Goal: Task Accomplishment & Management: Complete application form

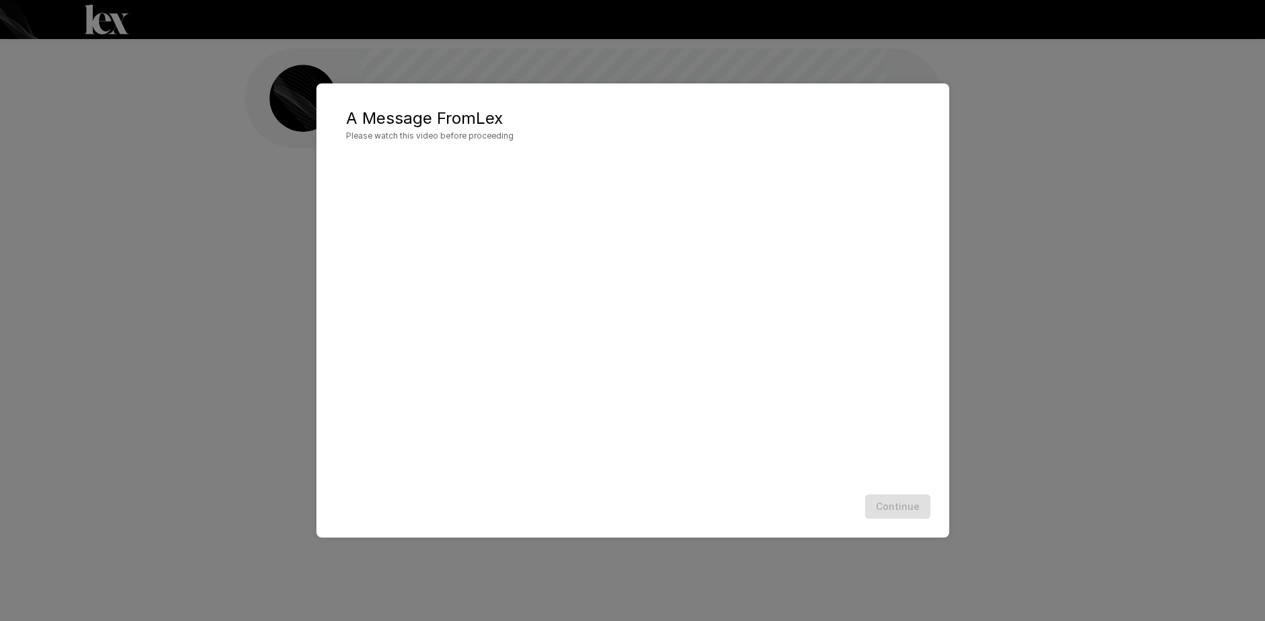
click at [505, 497] on div "Continue" at bounding box center [633, 507] width 606 height 36
click at [912, 507] on button "Continue" at bounding box center [897, 507] width 65 height 25
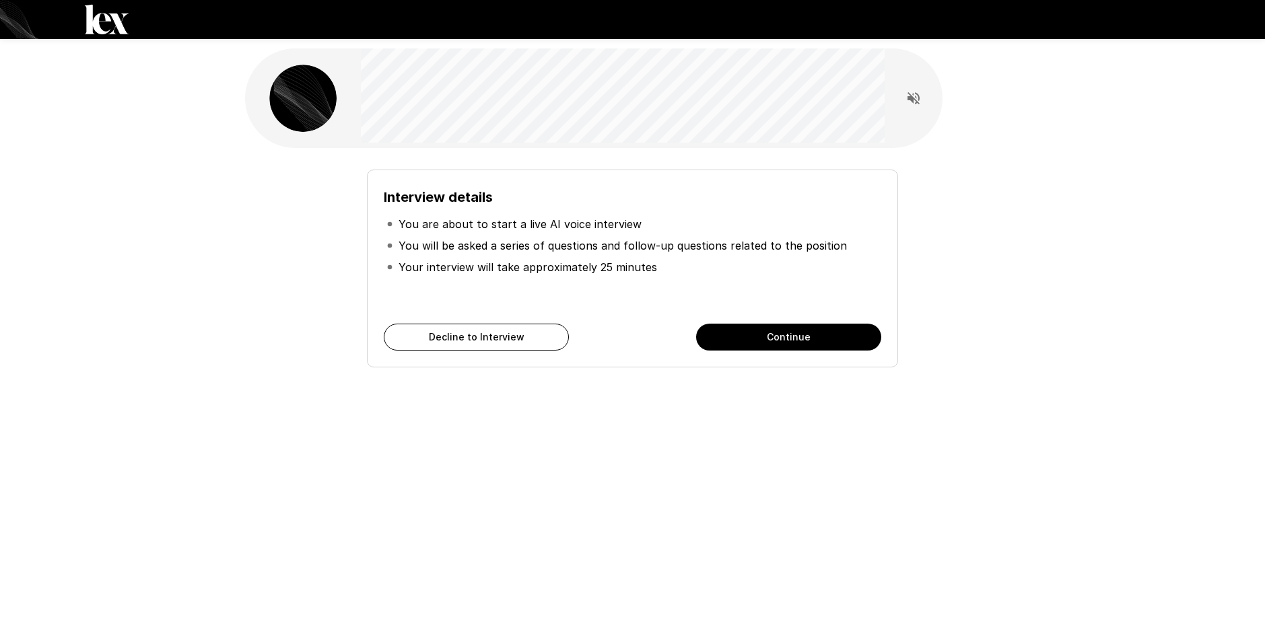
click at [799, 338] on button "Continue" at bounding box center [788, 337] width 185 height 27
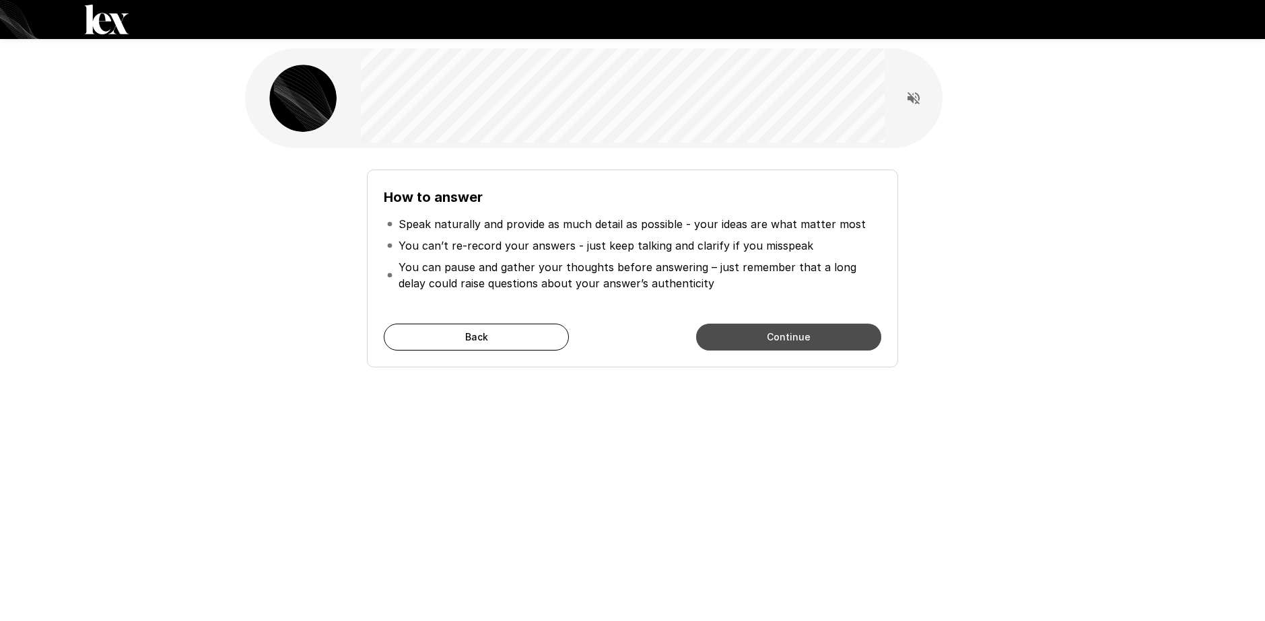
click at [753, 345] on button "Continue" at bounding box center [788, 337] width 185 height 27
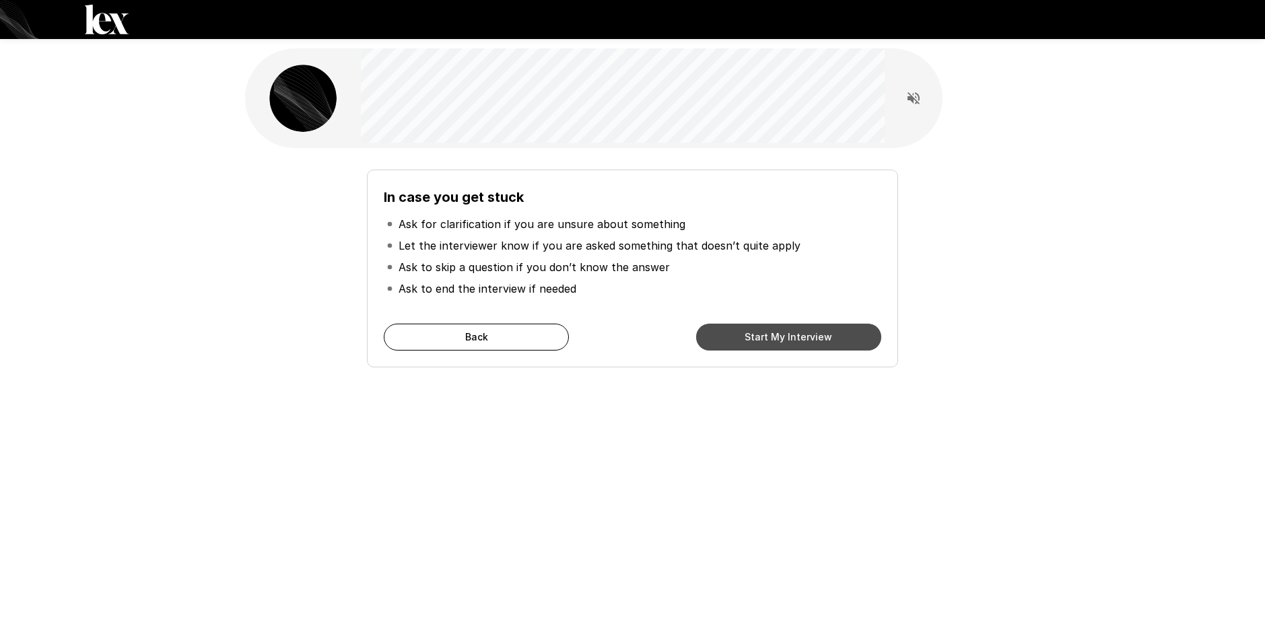
click at [756, 339] on button "Start My Interview" at bounding box center [788, 337] width 185 height 27
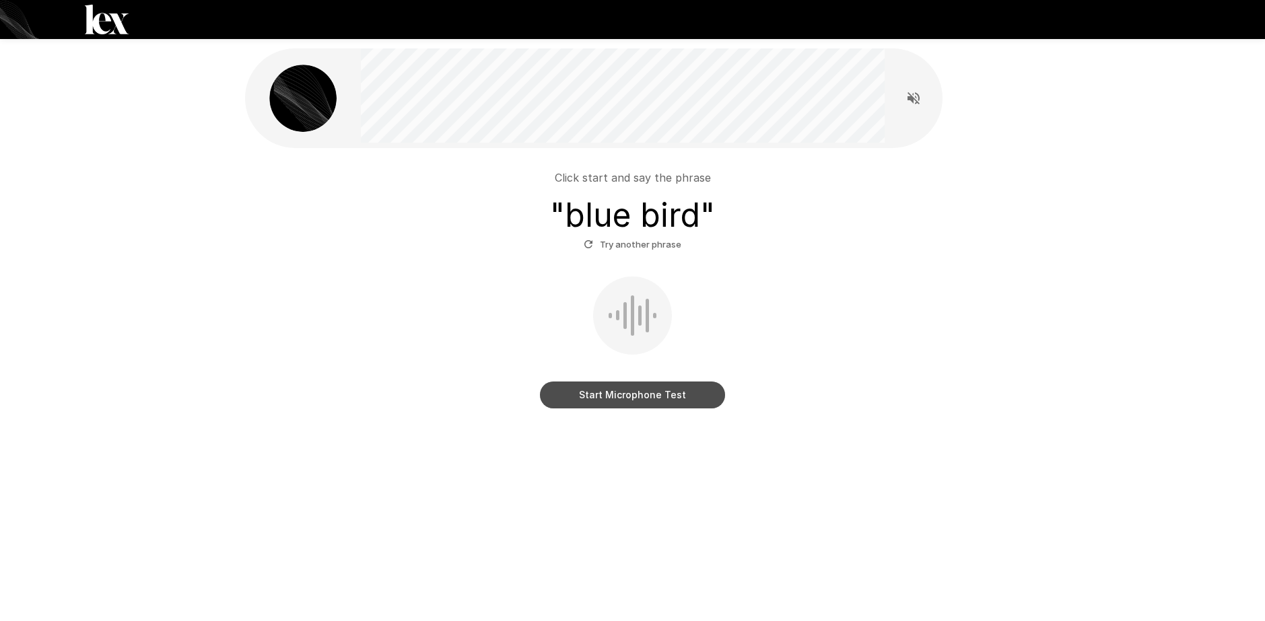
click at [666, 396] on button "Start Microphone Test" at bounding box center [632, 395] width 185 height 27
click at [620, 388] on button "Stop & Submit" at bounding box center [632, 395] width 185 height 27
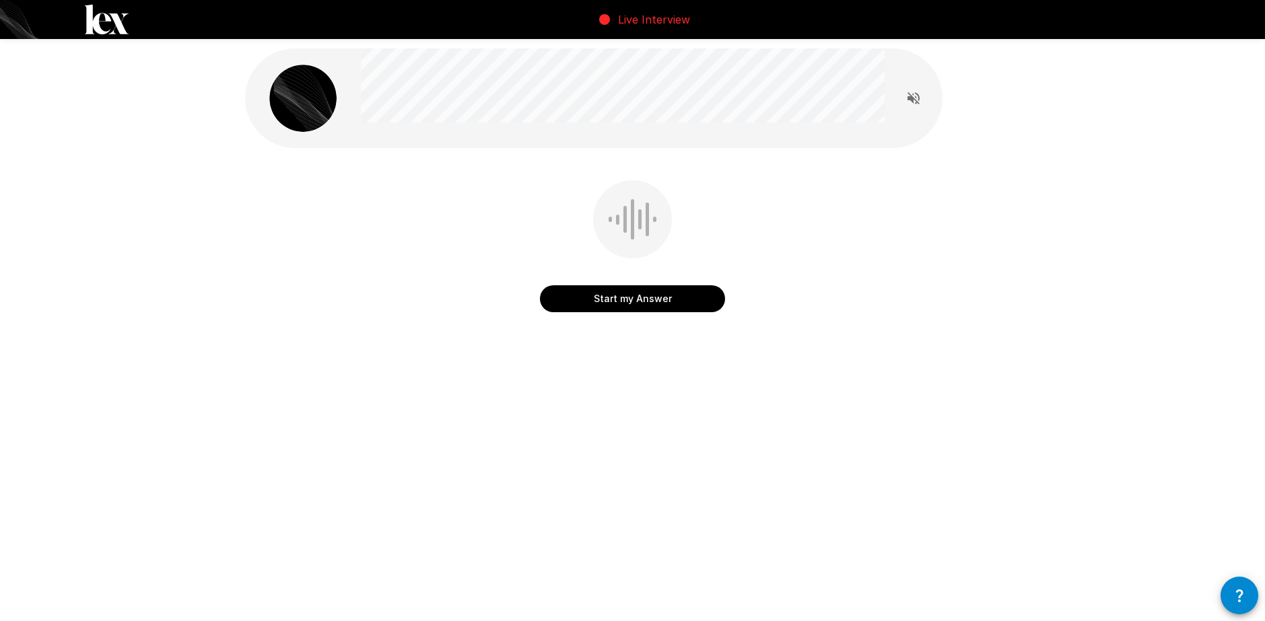
click at [636, 299] on button "Start my Answer" at bounding box center [632, 298] width 185 height 27
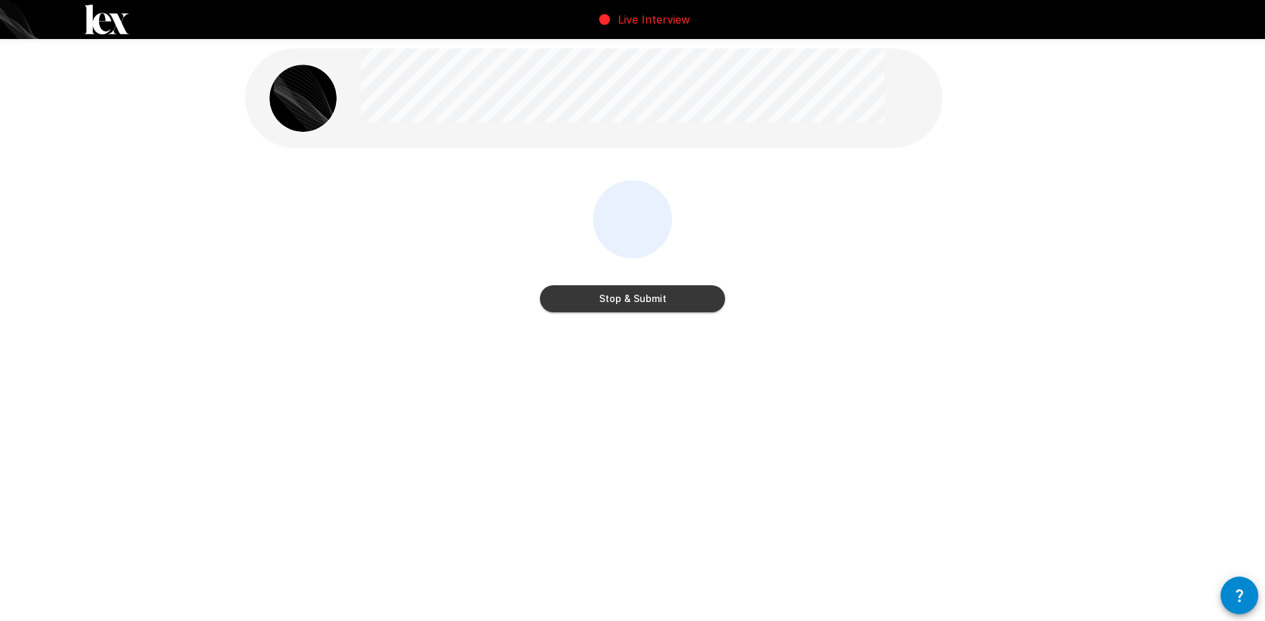
click at [652, 295] on button "Stop & Submit" at bounding box center [632, 298] width 185 height 27
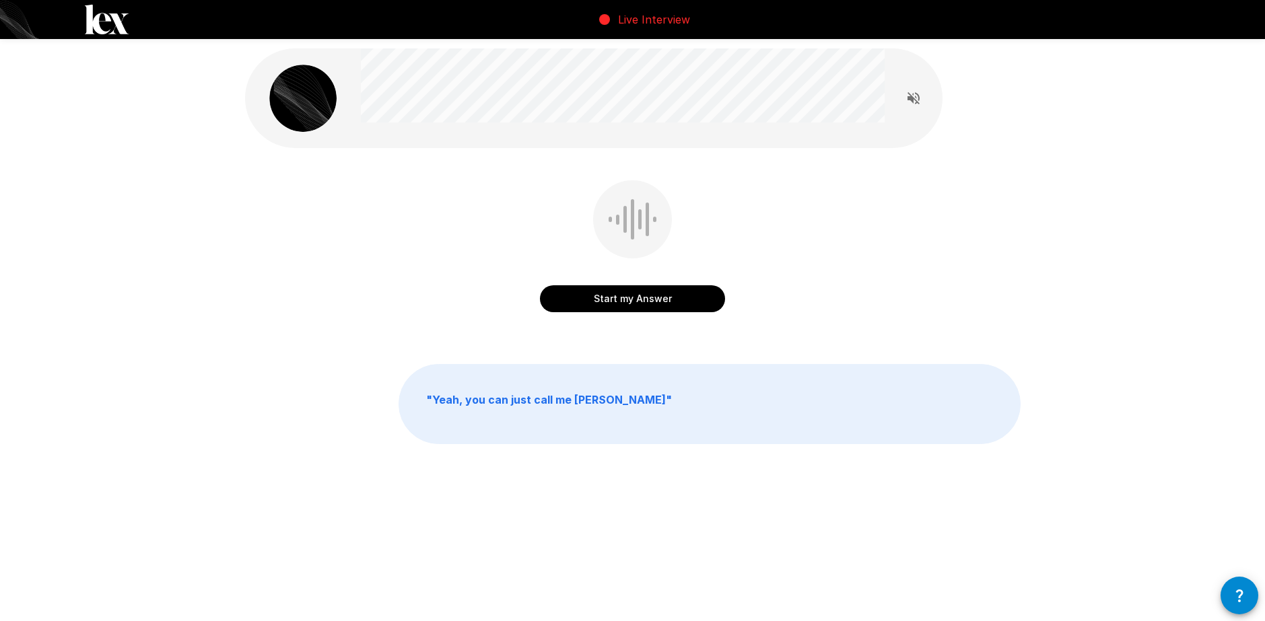
click at [641, 301] on button "Start my Answer" at bounding box center [632, 298] width 185 height 27
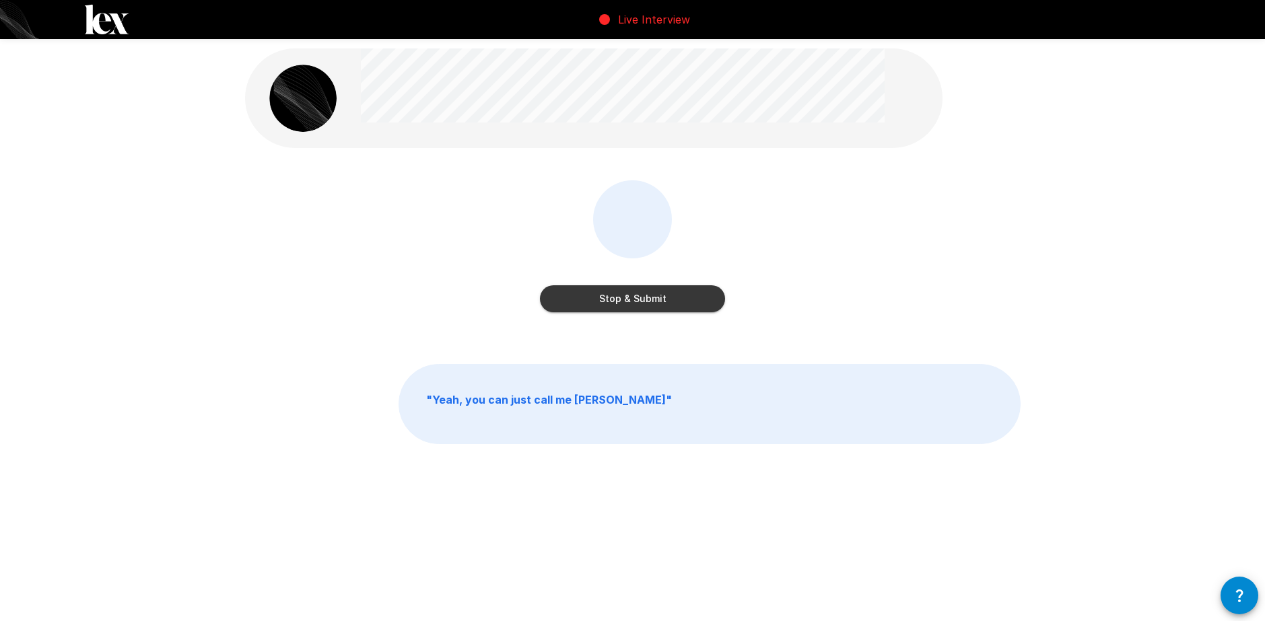
click at [655, 293] on button "Stop & Submit" at bounding box center [632, 298] width 185 height 27
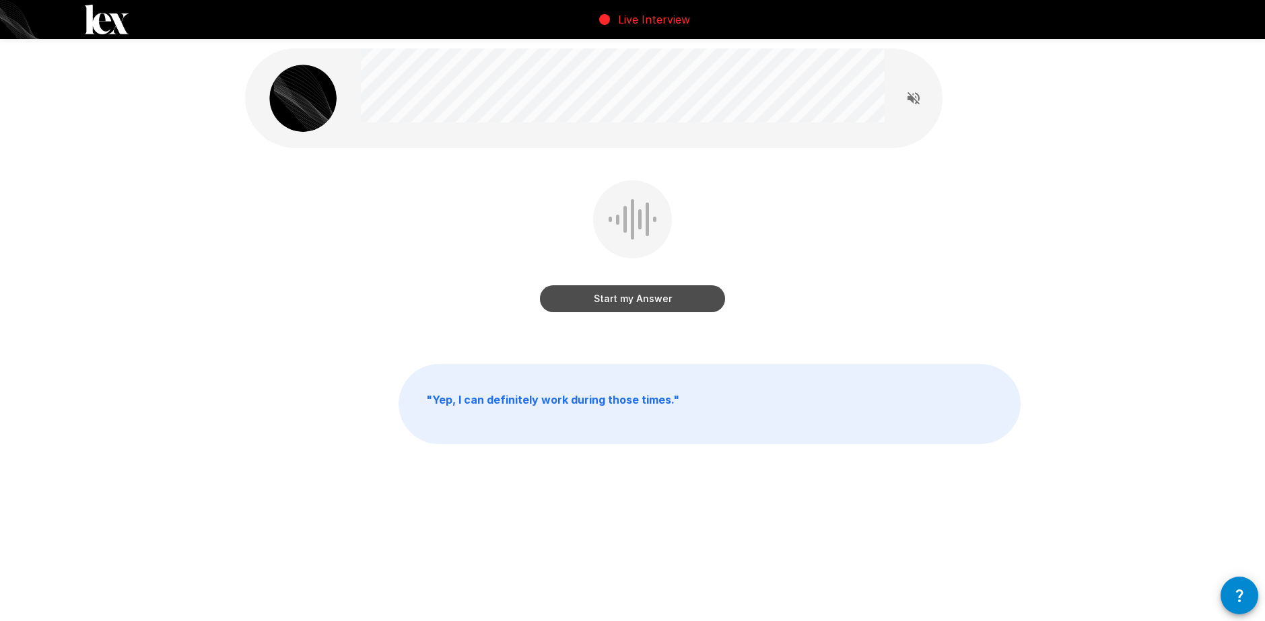
click at [657, 305] on button "Start my Answer" at bounding box center [632, 298] width 185 height 27
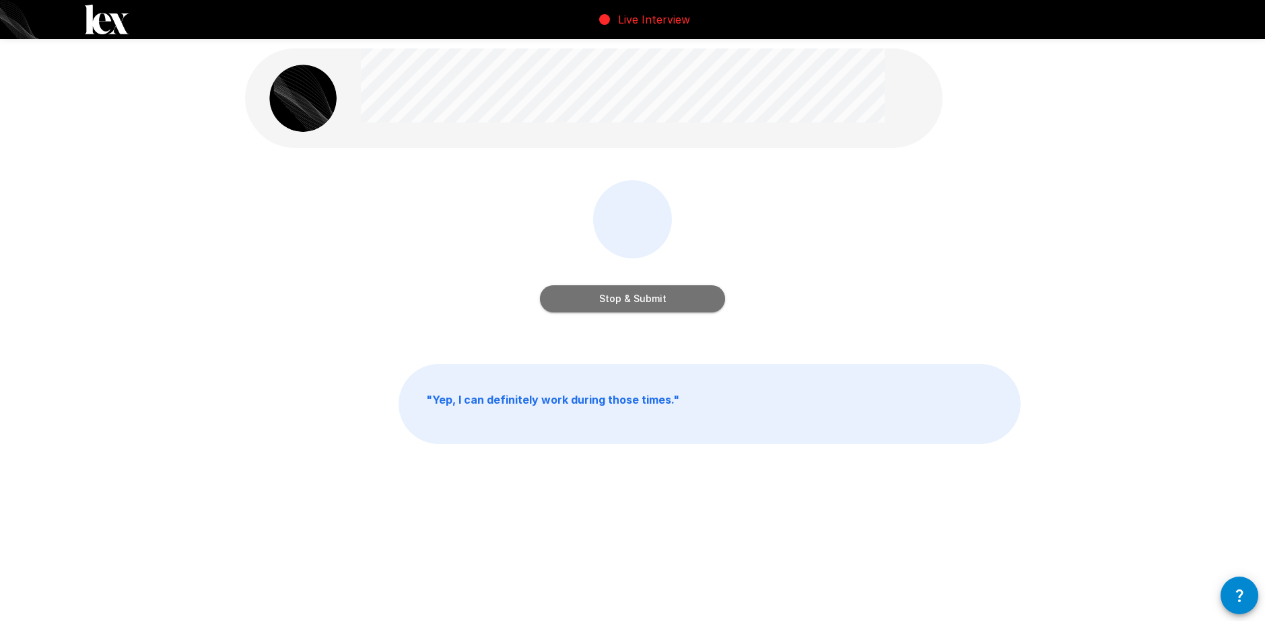
click at [660, 298] on button "Stop & Submit" at bounding box center [632, 298] width 185 height 27
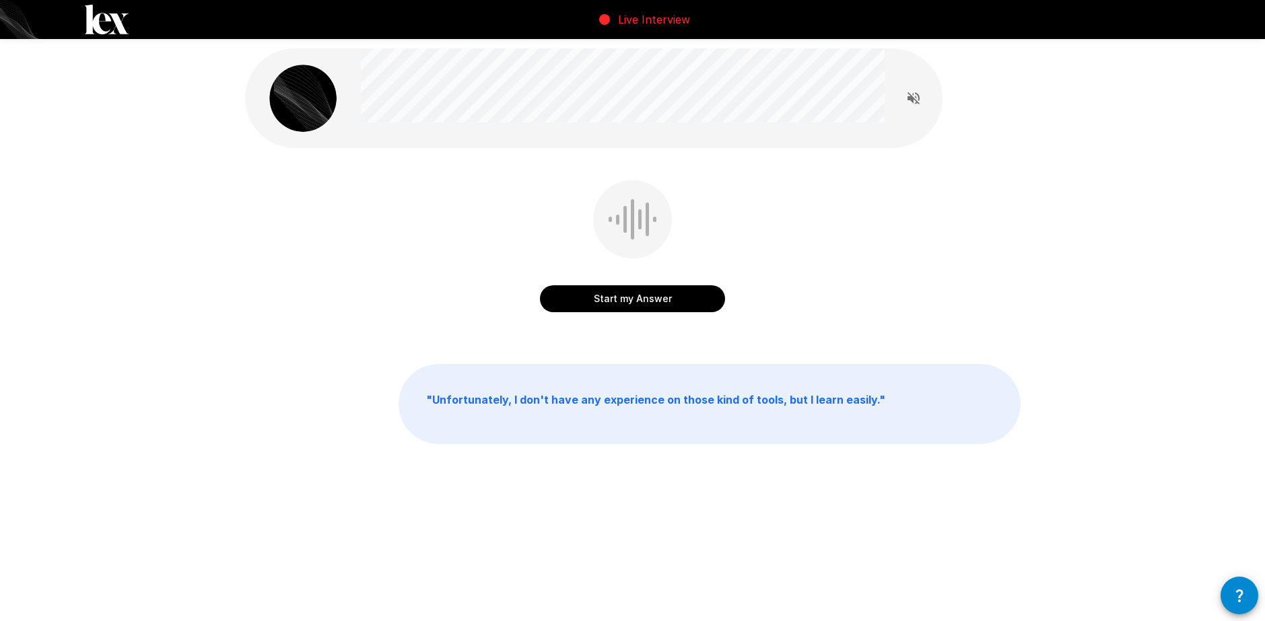
click at [635, 301] on button "Start my Answer" at bounding box center [632, 298] width 185 height 27
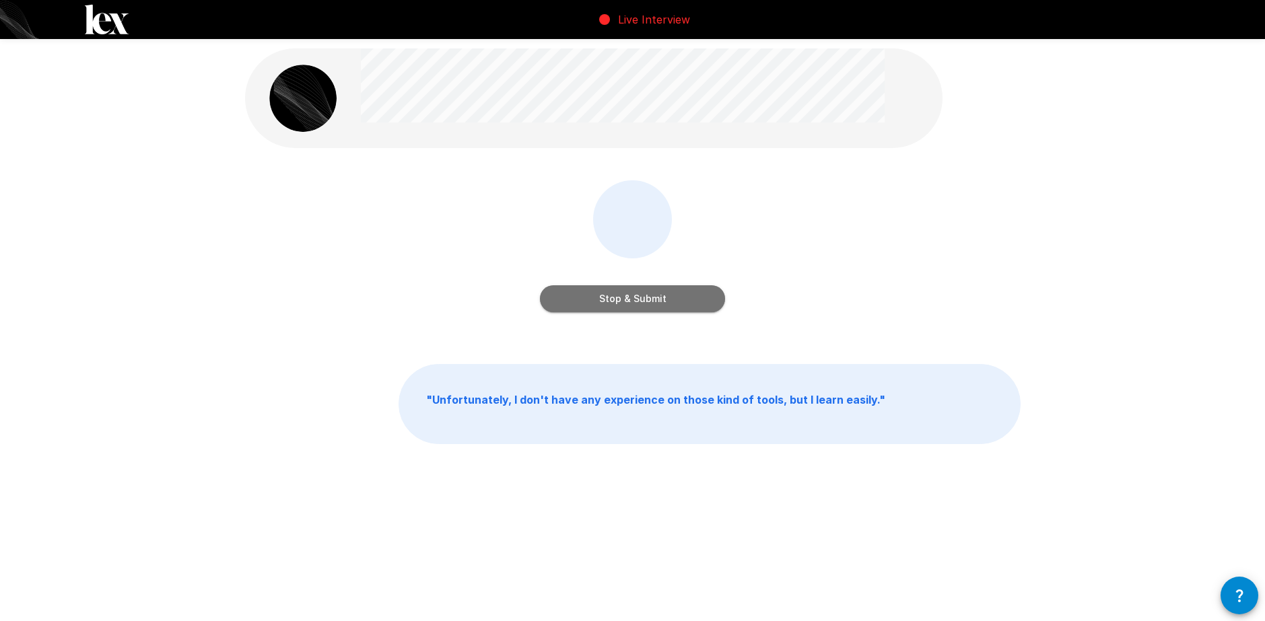
click at [662, 296] on button "Stop & Submit" at bounding box center [632, 298] width 185 height 27
